Goal: Information Seeking & Learning: Learn about a topic

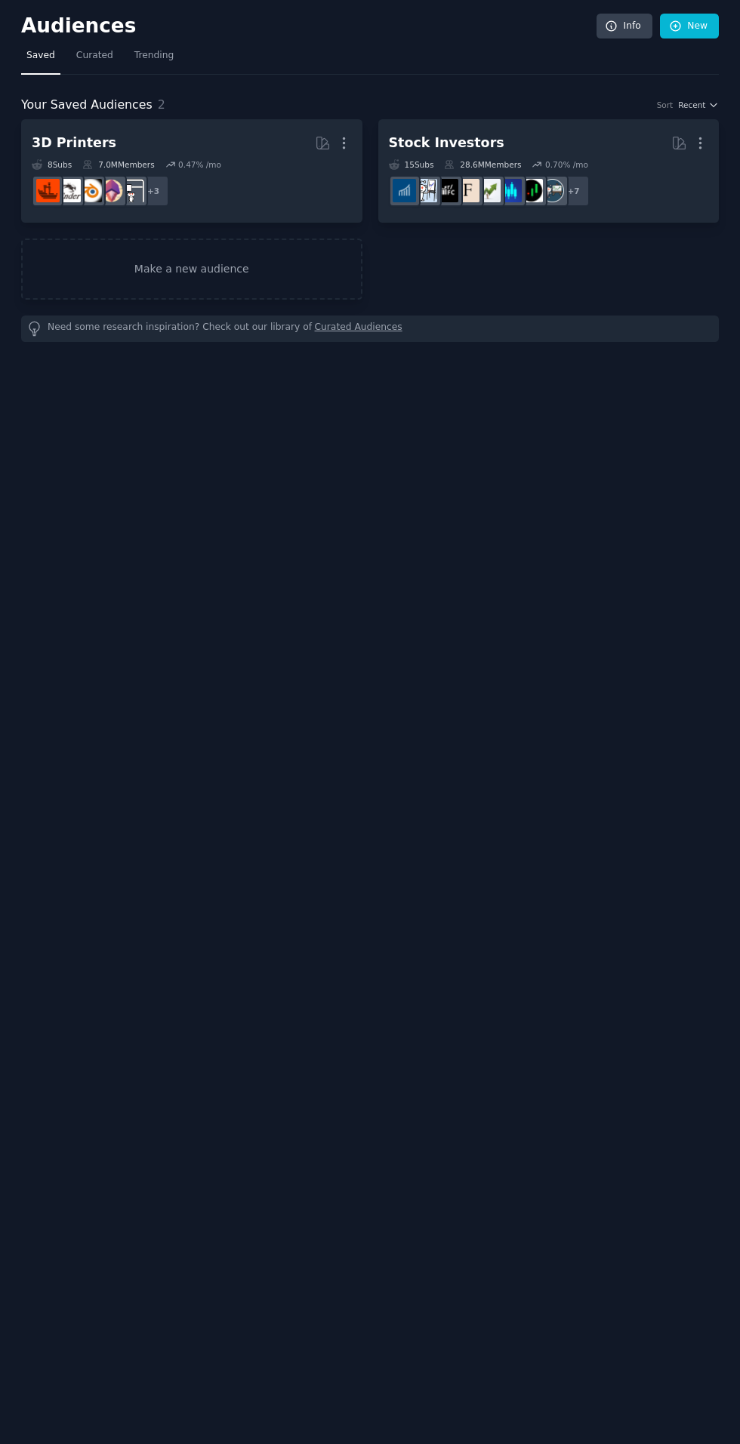
click at [296, 166] on div "8 Sub s 7.0M Members 0.47 % /mo" at bounding box center [192, 164] width 320 height 11
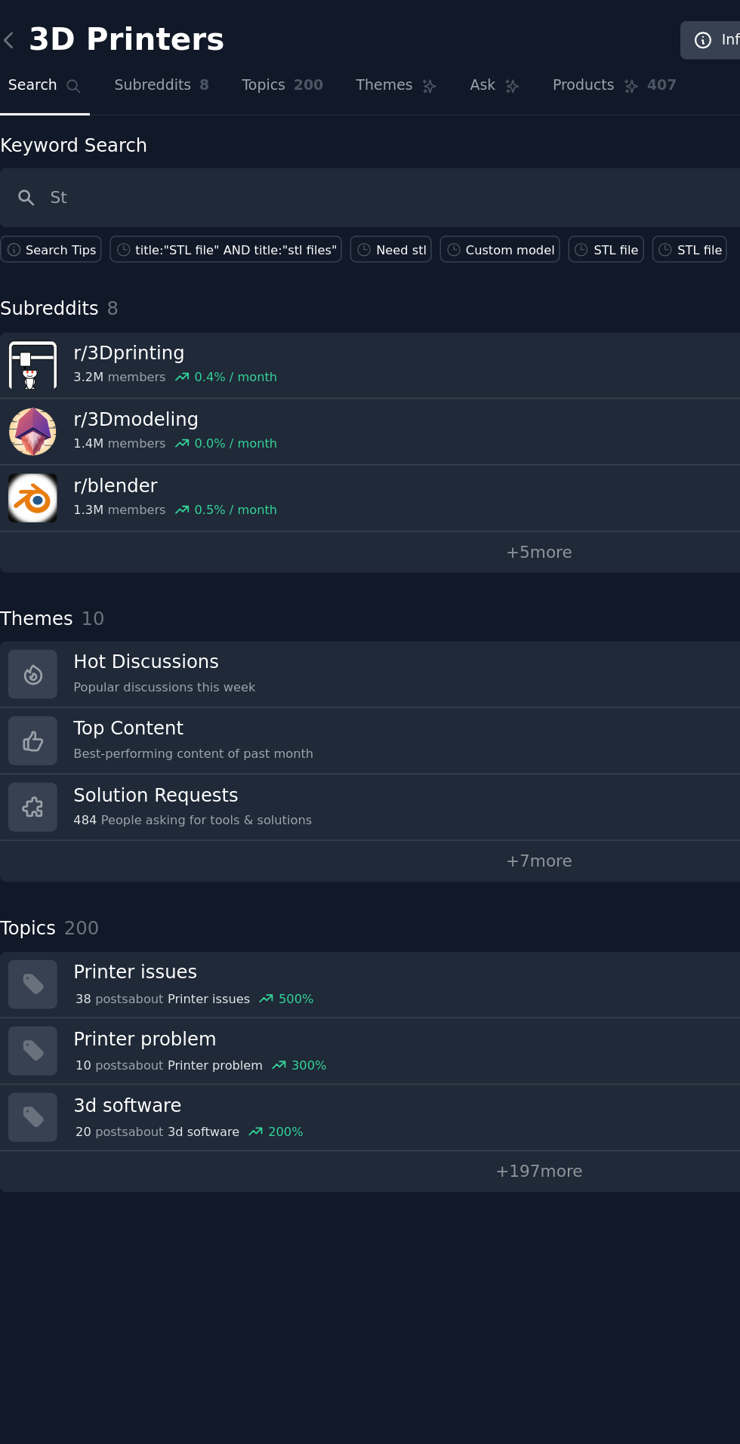
type input "Stl"
type input "STL file"
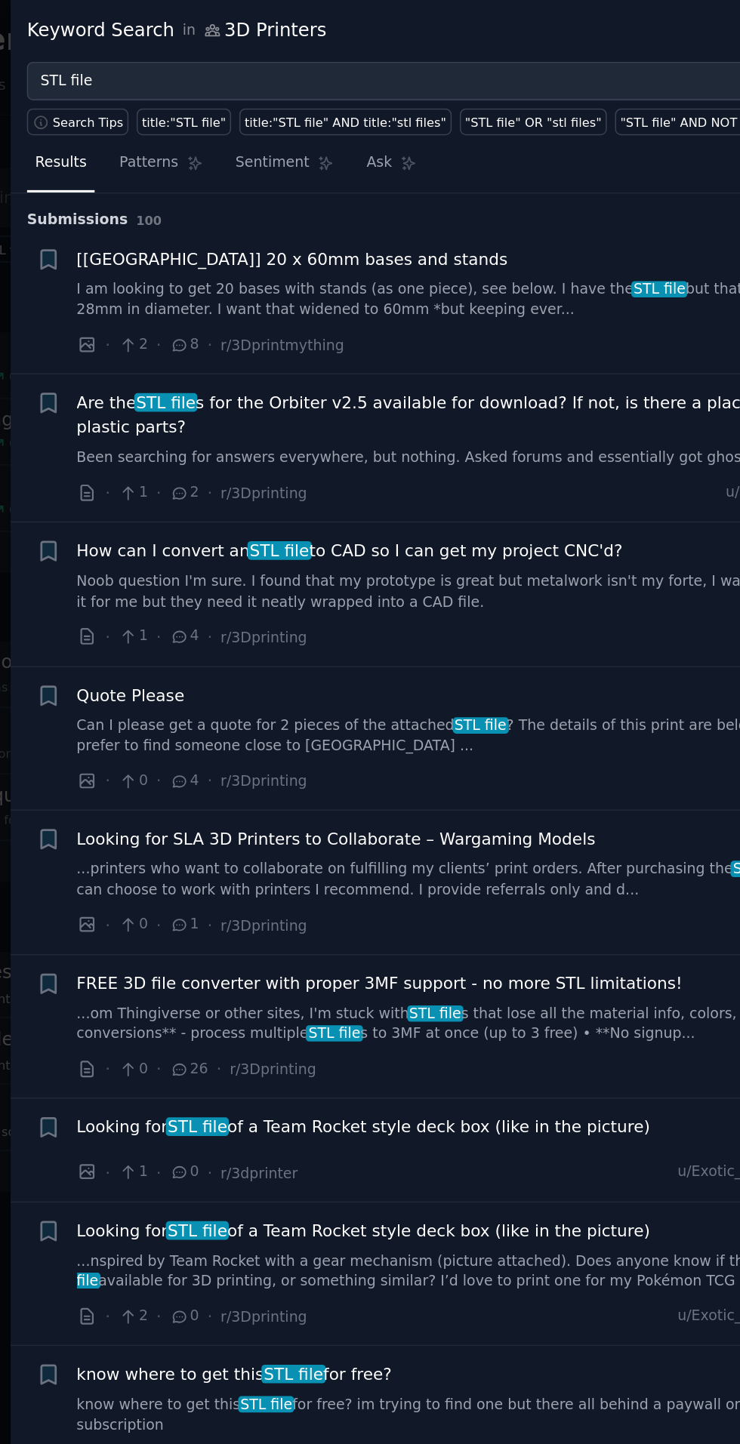
click at [352, 480] on link "Can I please get a quote for 2 pieces of the attached STL file ? The details of…" at bounding box center [463, 476] width 544 height 26
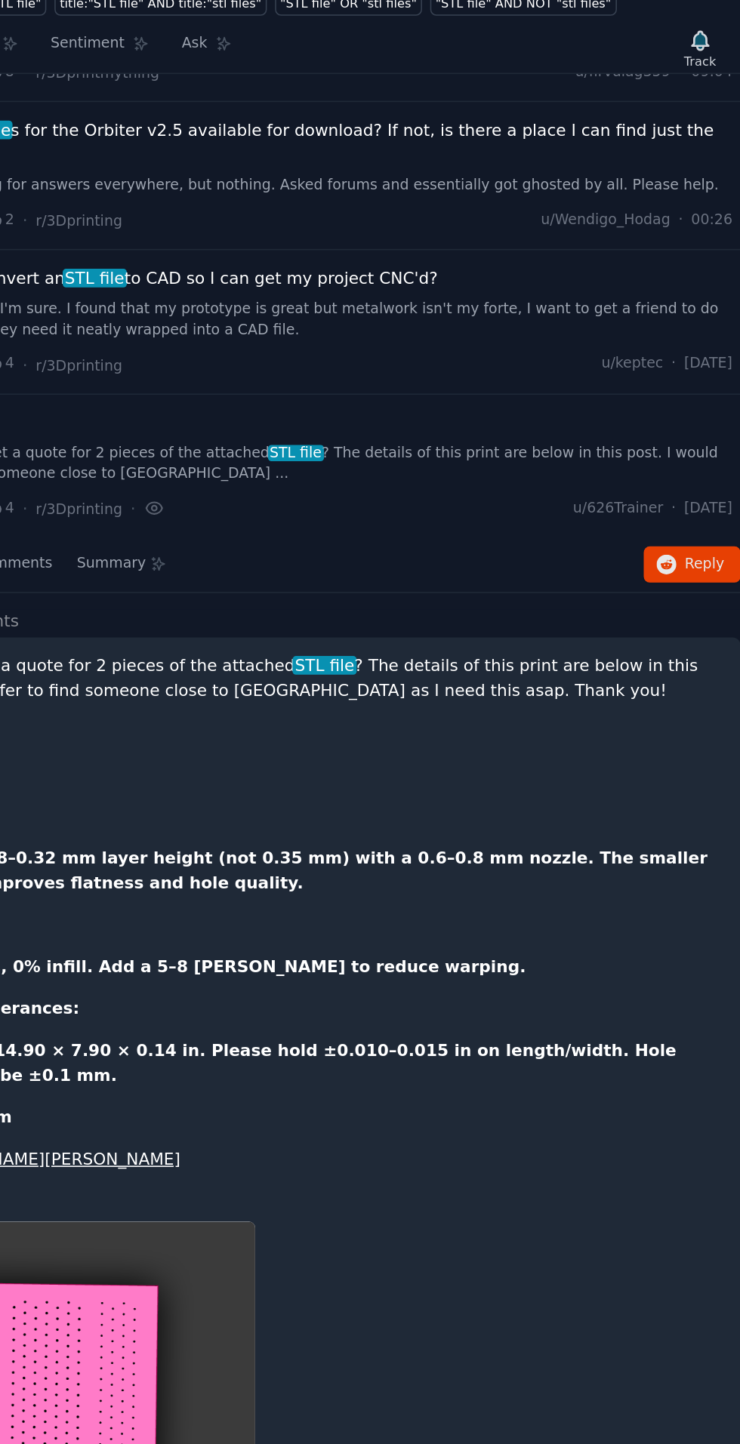
scroll to position [98, 0]
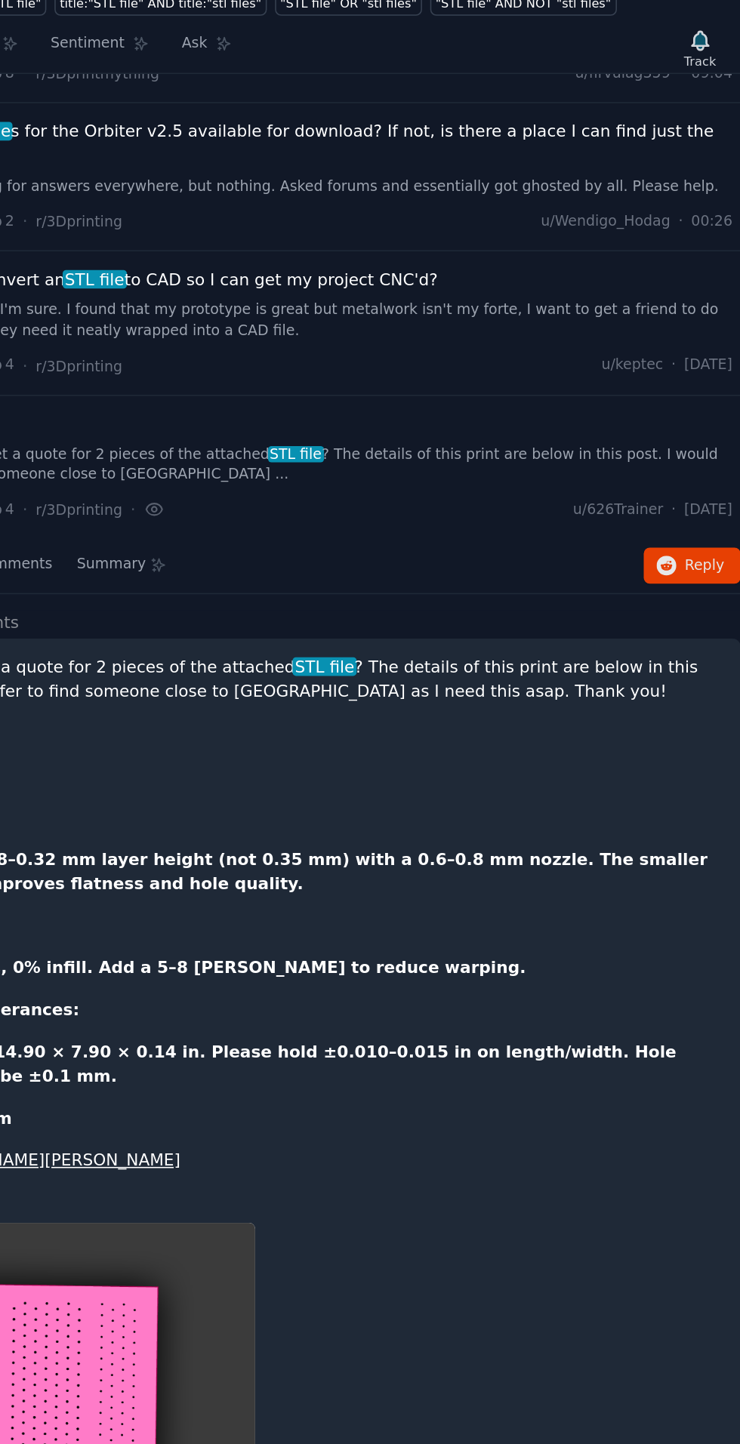
click at [690, 467] on div "Submission 4 Comments Summary Reply on Reddit Submission Contents Can I please …" at bounding box center [451, 868] width 578 height 885
click at [680, 442] on button "Reply on Reddit" at bounding box center [708, 444] width 63 height 24
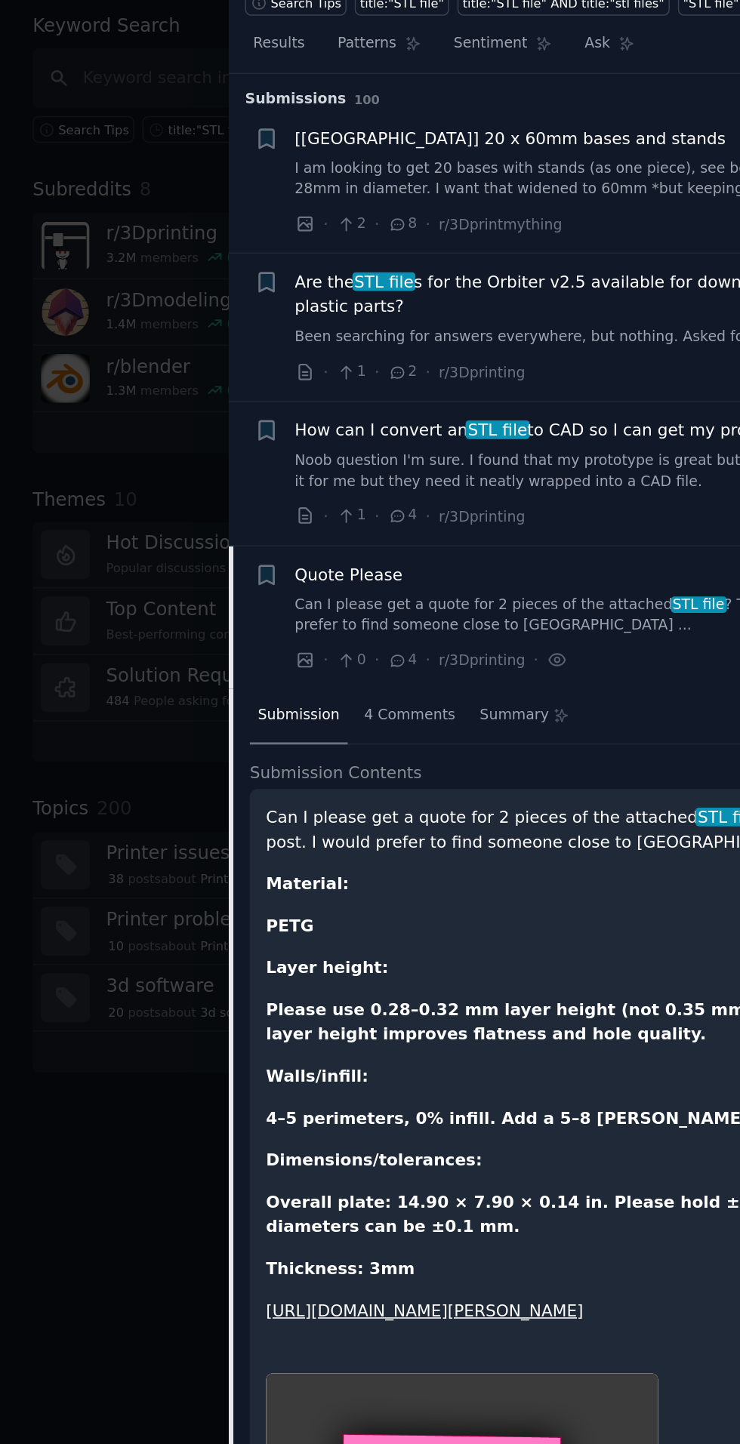
scroll to position [2, 0]
click at [282, 255] on span "Are the STL file s for the Orbiter v2.5 available for download? If not, is ther…" at bounding box center [463, 267] width 544 height 32
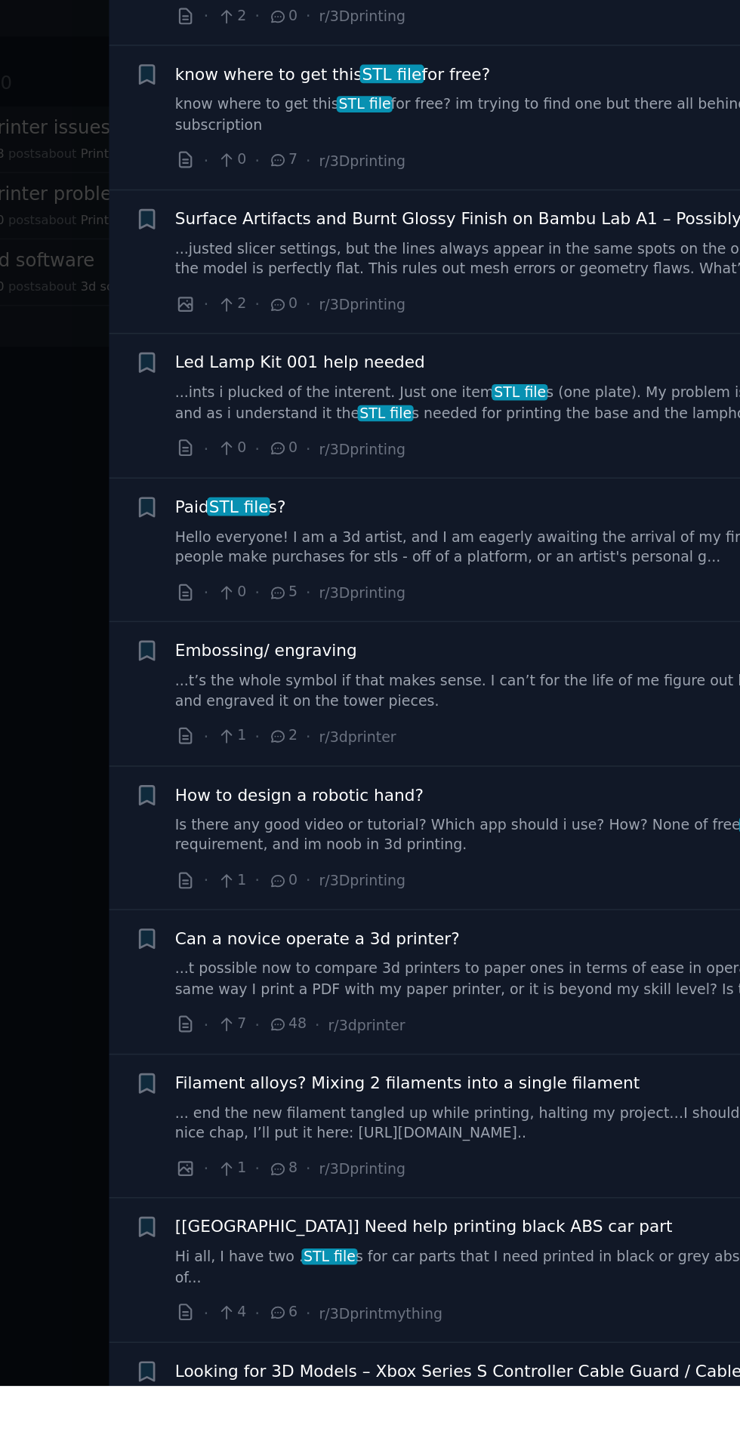
scroll to position [520, 0]
